Goal: Navigation & Orientation: Find specific page/section

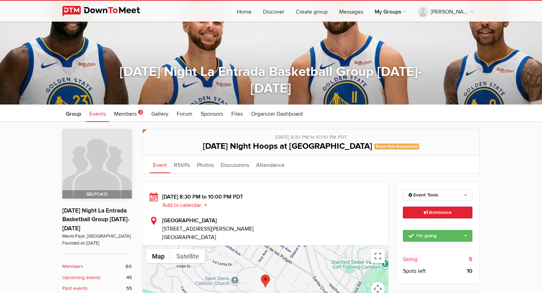
scroll to position [103, 0]
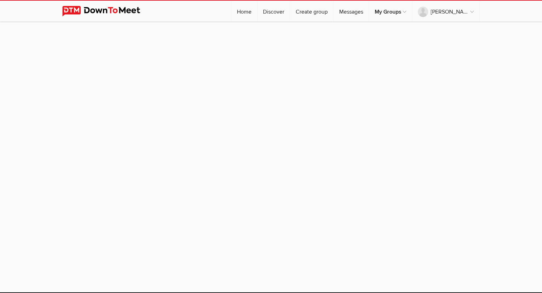
scroll to position [58, 0]
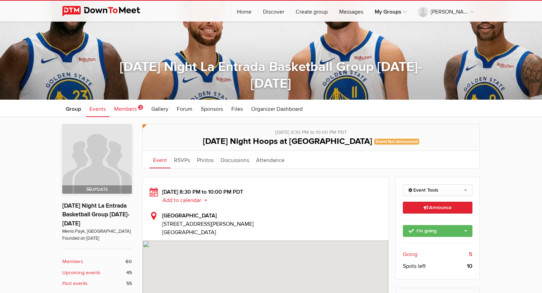
click at [139, 105] on span "2" at bounding box center [140, 107] width 5 height 5
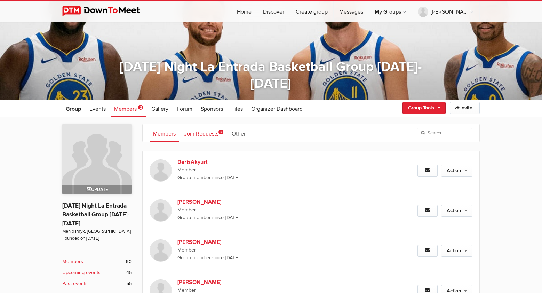
click at [222, 132] on span "2" at bounding box center [221, 132] width 5 height 5
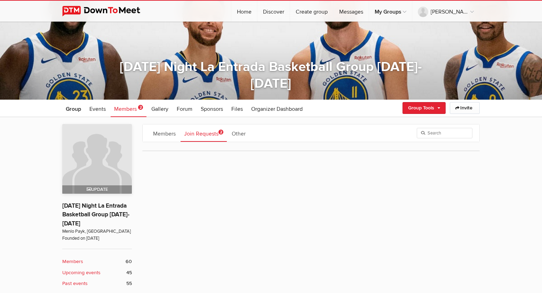
click at [222, 131] on span "2" at bounding box center [221, 132] width 5 height 5
click at [97, 109] on span "Events" at bounding box center [97, 108] width 16 height 7
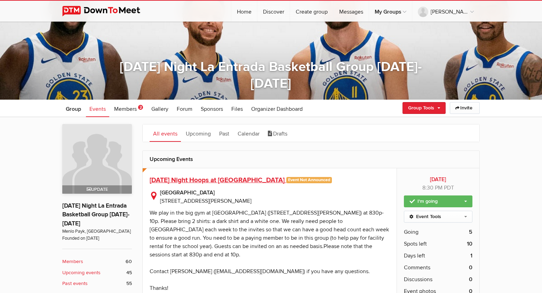
click at [207, 180] on span "[DATE] Night Hoops at [GEOGRAPHIC_DATA]" at bounding box center [217, 180] width 135 height 8
